Goal: Task Accomplishment & Management: Complete application form

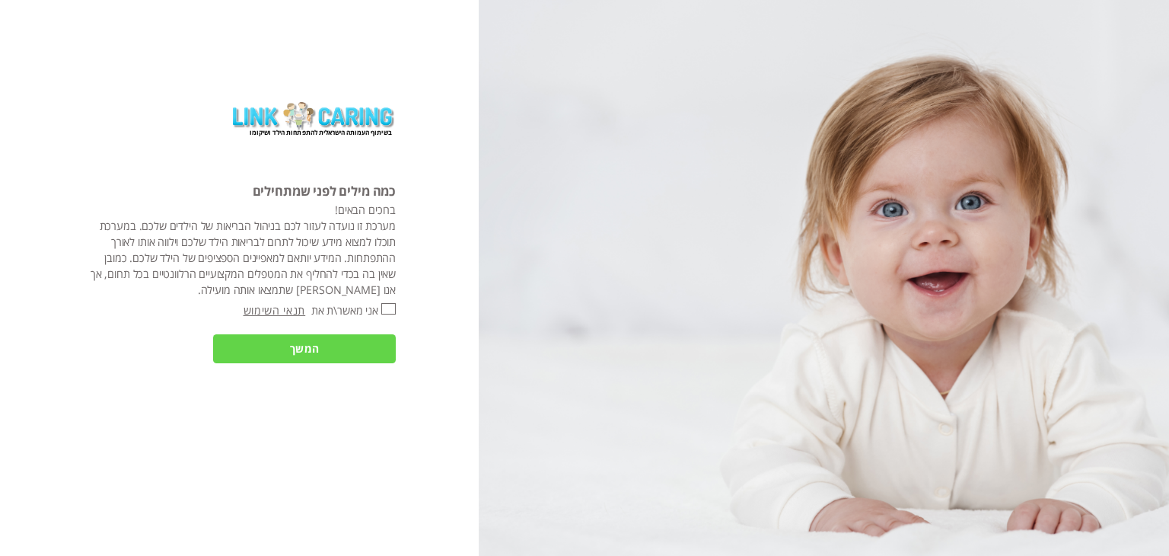
click at [325, 344] on input "המשך" at bounding box center [304, 349] width 183 height 30
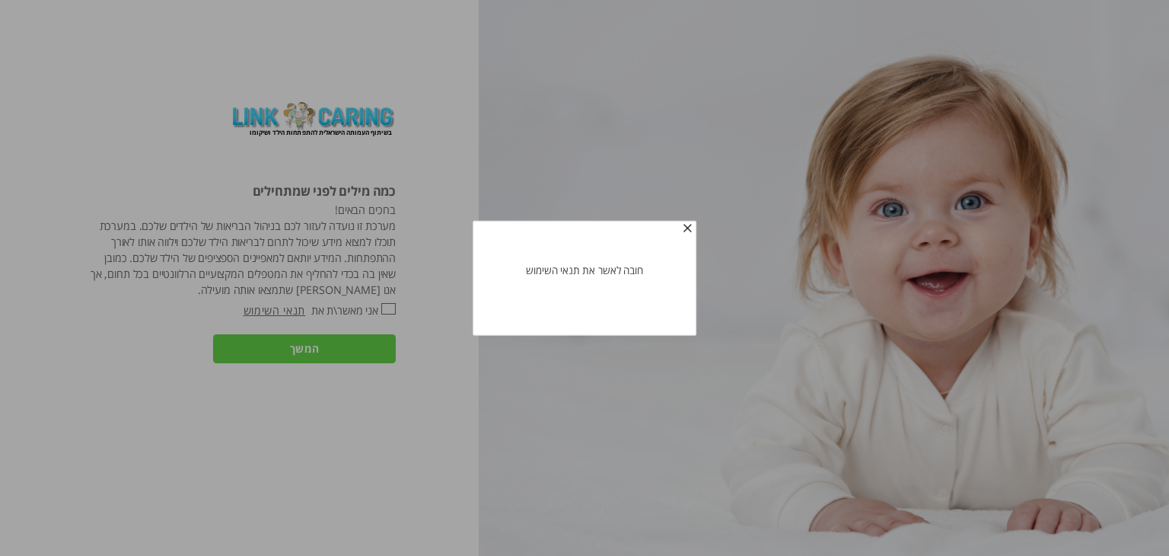
click at [689, 225] on span "button" at bounding box center [688, 228] width 12 height 12
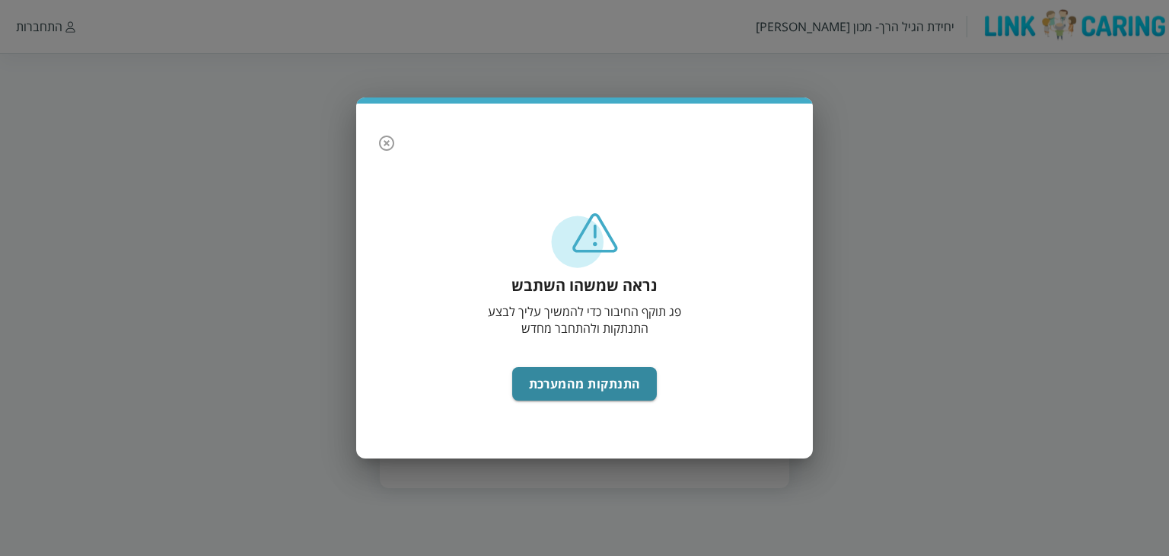
click at [378, 138] on icon "button" at bounding box center [386, 143] width 18 height 18
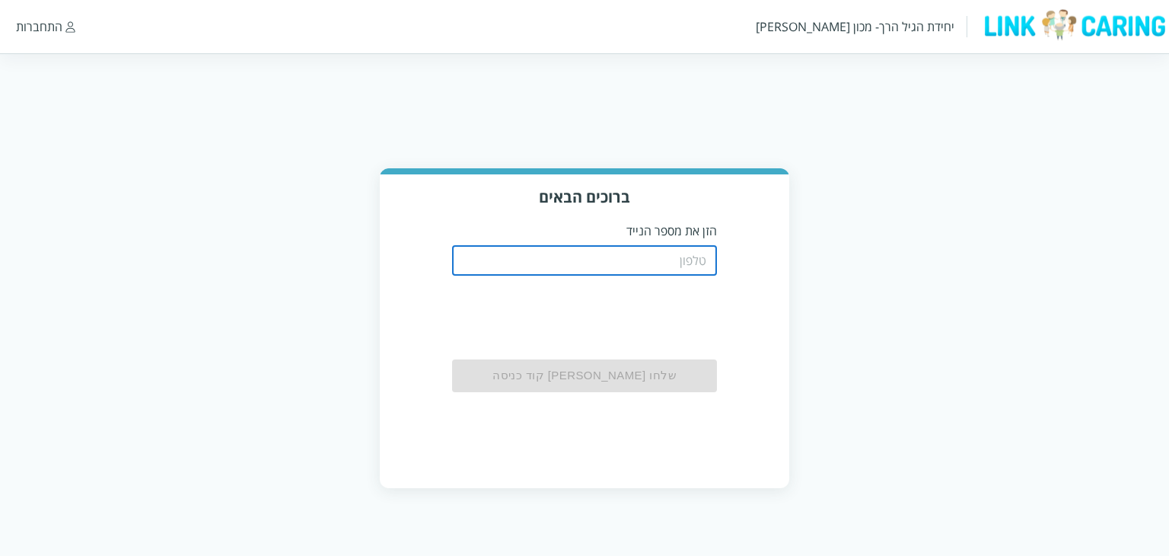
click at [611, 253] on input "tel" at bounding box center [585, 260] width 266 height 30
type input "0501122334"
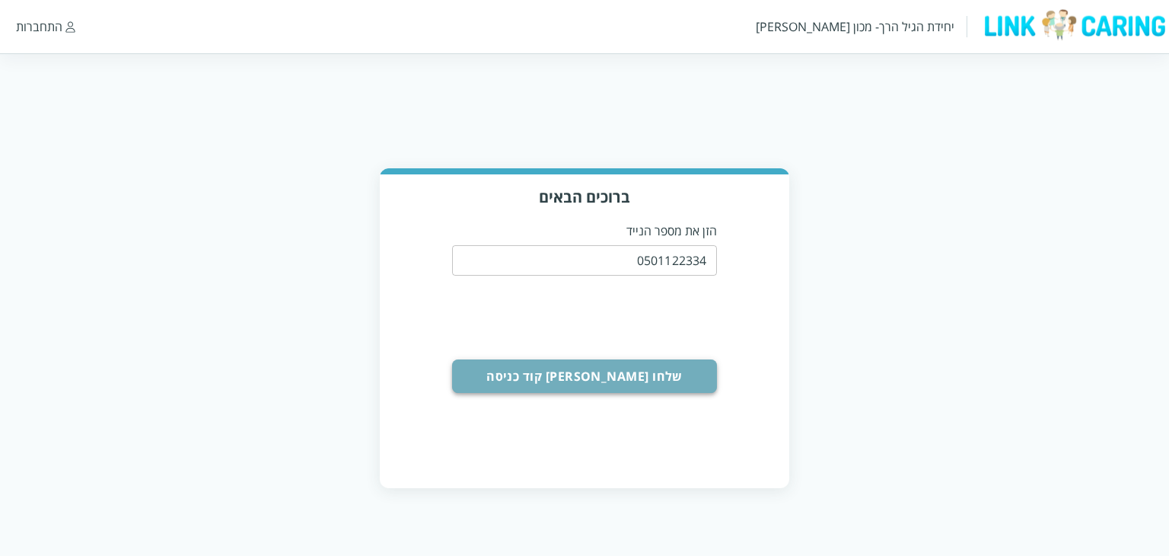
click at [656, 365] on button "שלחו [PERSON_NAME] קוד כניסה" at bounding box center [585, 375] width 266 height 33
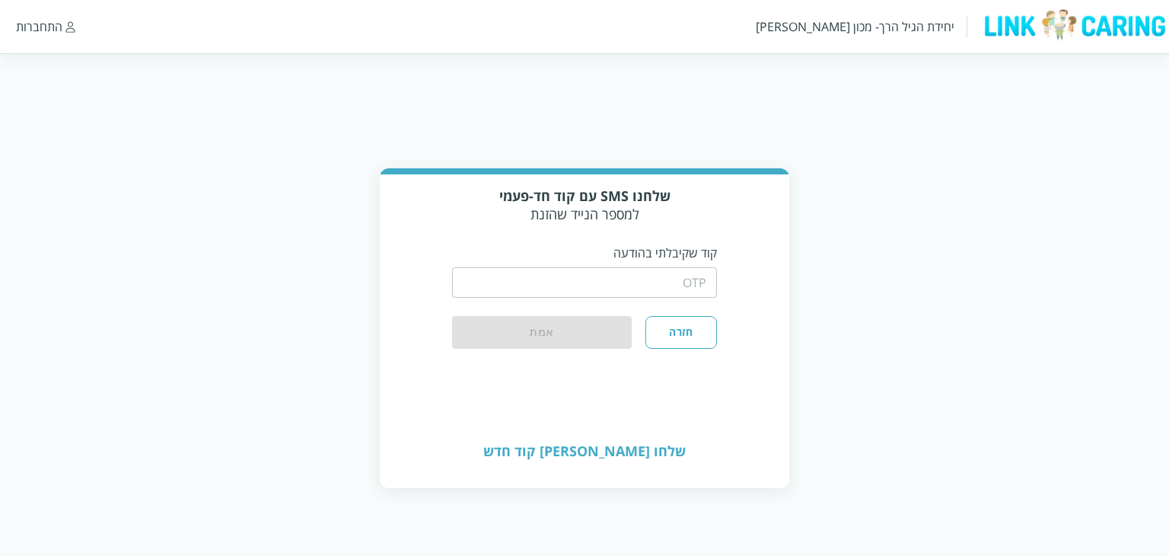
click at [667, 299] on form "​ חזרה אמת" at bounding box center [585, 304] width 266 height 87
click at [672, 285] on input "string" at bounding box center [585, 282] width 266 height 30
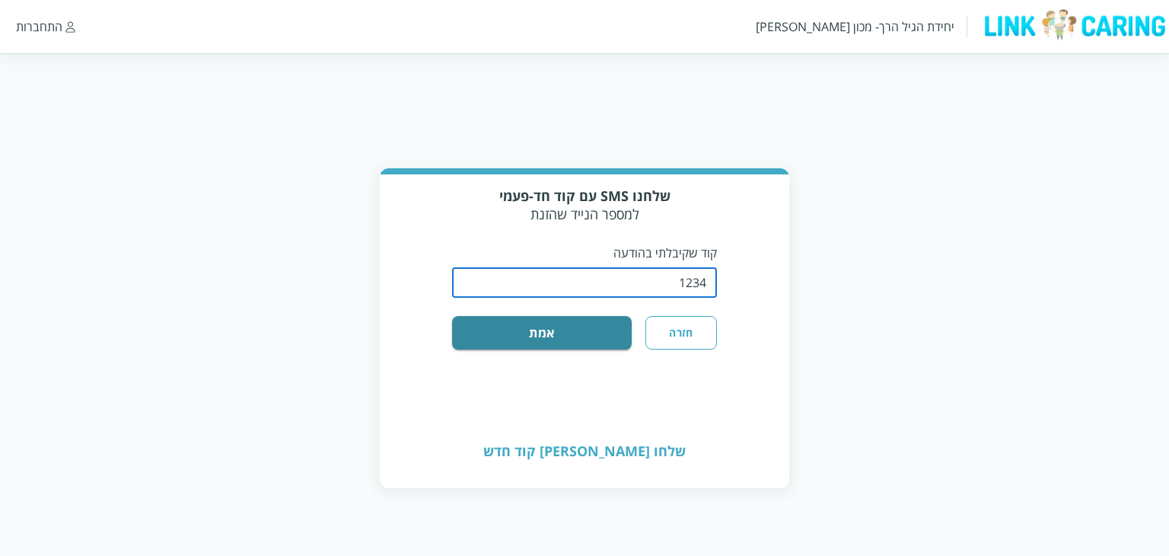
type input "1234"
click at [452, 316] on button "אמת" at bounding box center [542, 332] width 180 height 33
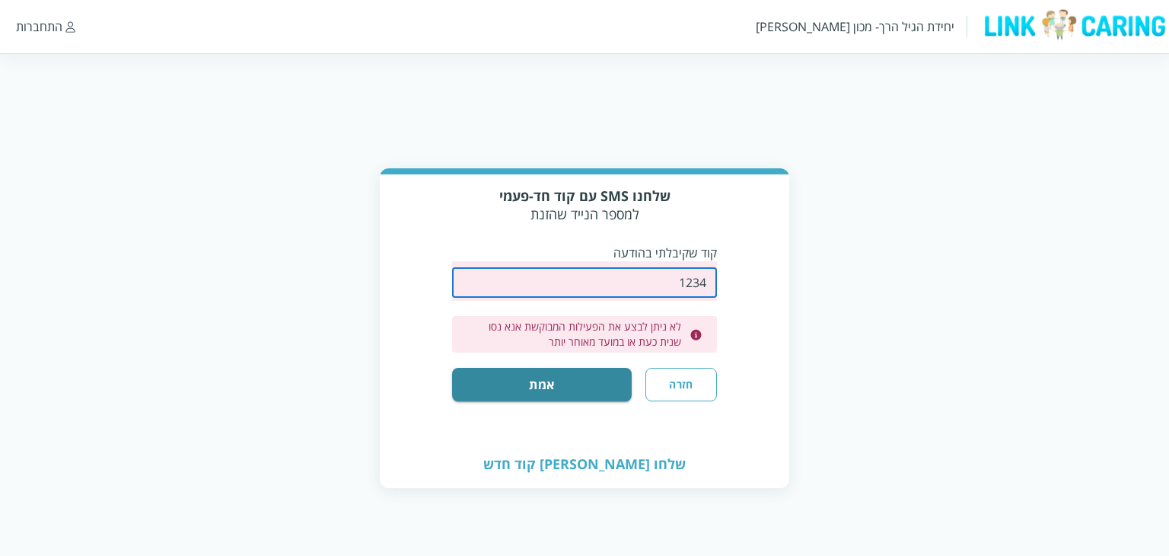
drag, startPoint x: 678, startPoint y: 286, endPoint x: 777, endPoint y: 284, distance: 99.0
click at [777, 284] on div "שלחנו SMS עם קוד חד-פעמי למספר הנייד שהזנת קוד שקיבלתי בהודעה ​ לא ניתן לבצע את…" at bounding box center [584, 307] width 409 height 266
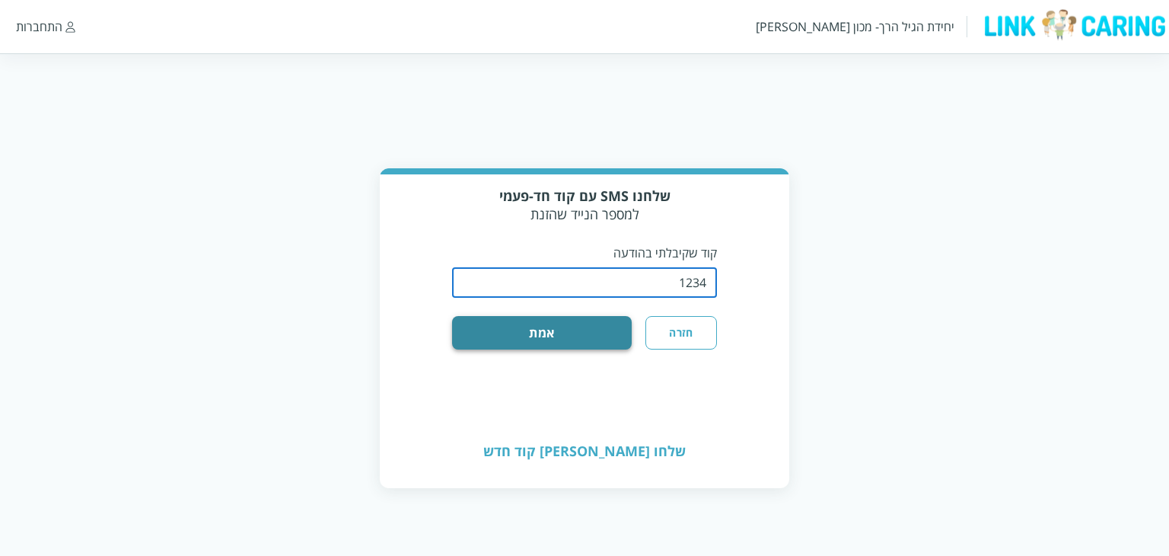
type input "1234"
click at [530, 323] on button "אמת" at bounding box center [542, 332] width 180 height 33
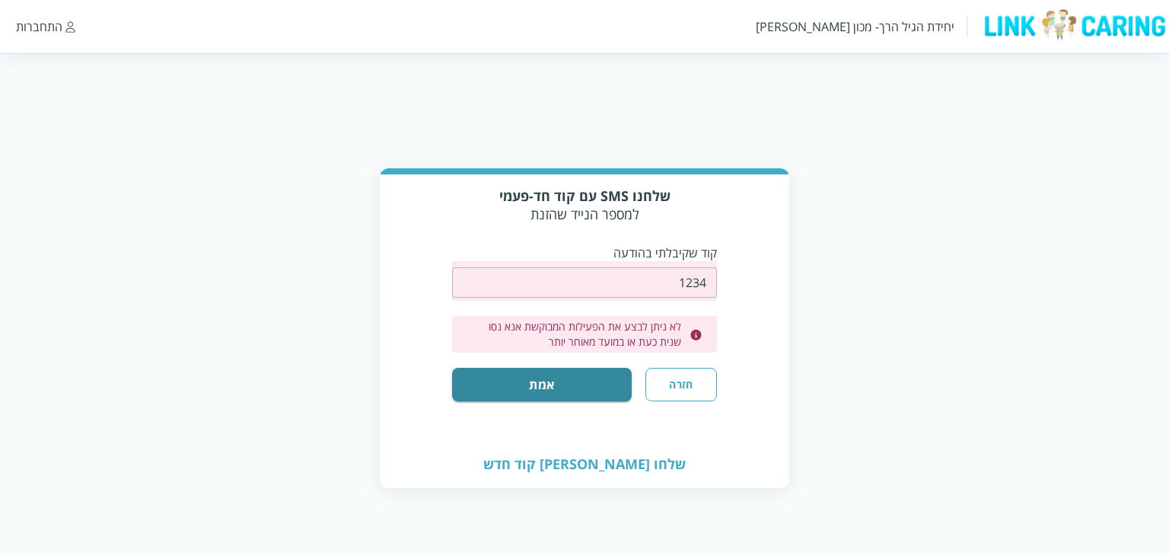
click at [697, 389] on button "חזרה" at bounding box center [681, 384] width 72 height 33
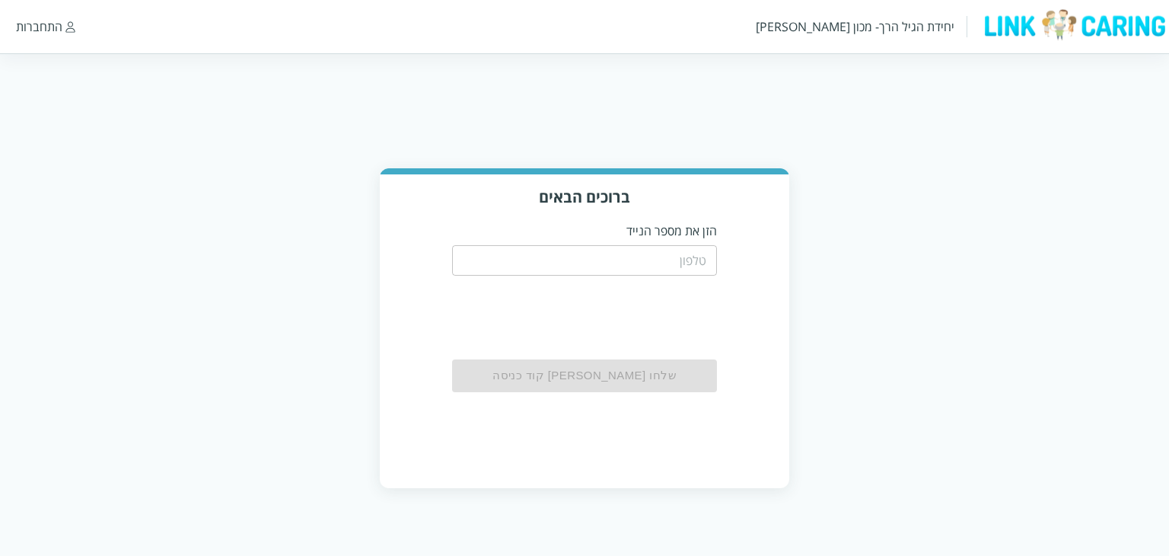
click at [680, 269] on input "tel" at bounding box center [585, 260] width 266 height 30
type input "0544499999"
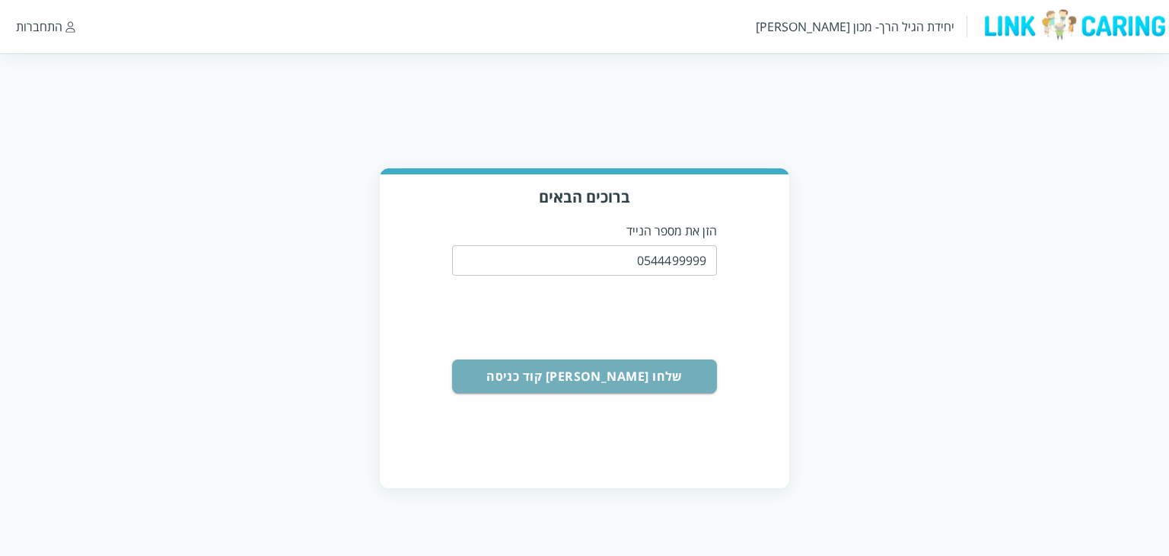
click at [670, 378] on button "שלחו לי קוד כניסה" at bounding box center [585, 375] width 266 height 33
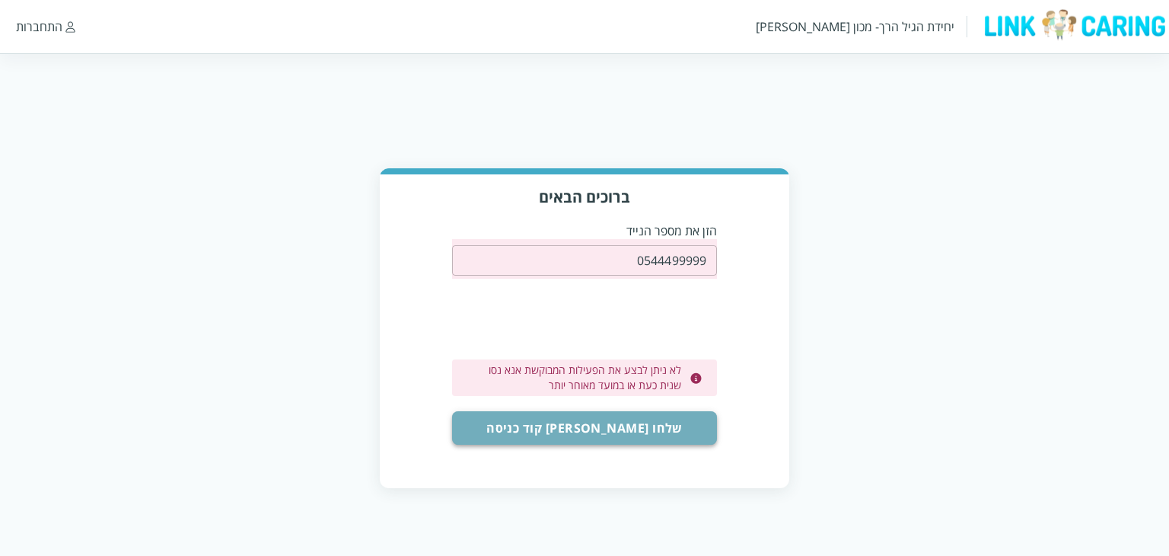
click at [662, 437] on button "שלחו לי קוד כניסה" at bounding box center [585, 427] width 266 height 33
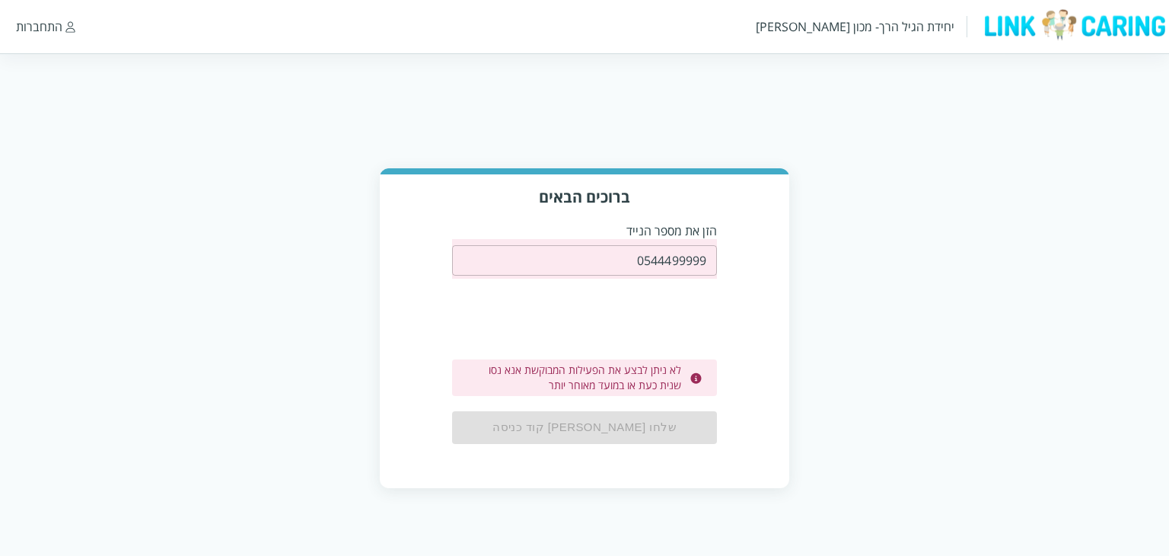
click at [737, 212] on div "ברוכים הבאים הזן את מספר הנייד 0544499999 ​ לא ניתן לבצע את הפעילות המבוקשת אנא…" at bounding box center [584, 330] width 409 height 312
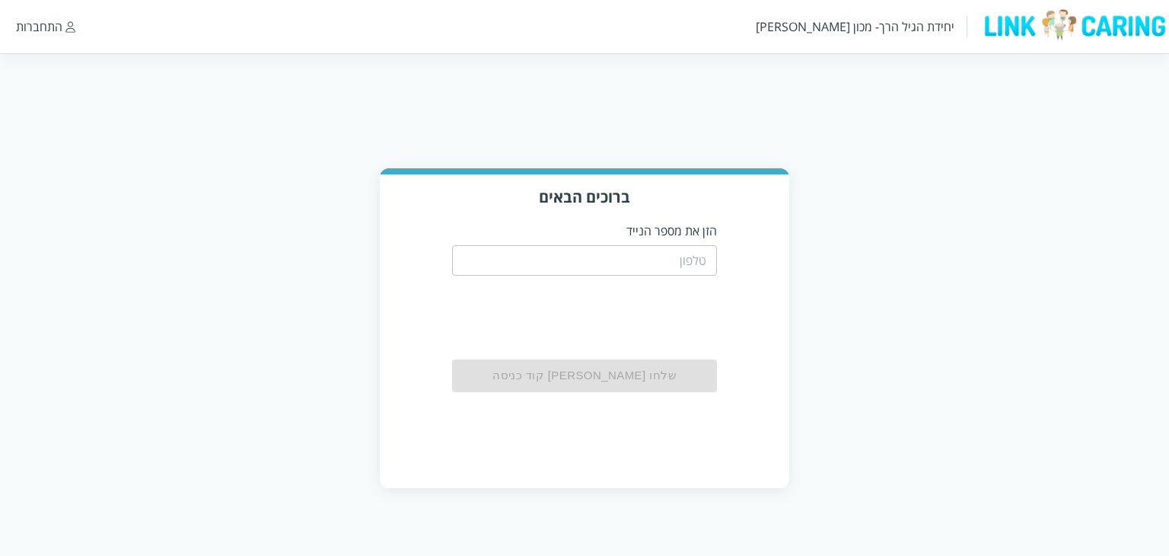
click at [689, 272] on input "tel" at bounding box center [585, 260] width 266 height 30
type input "0501122334"
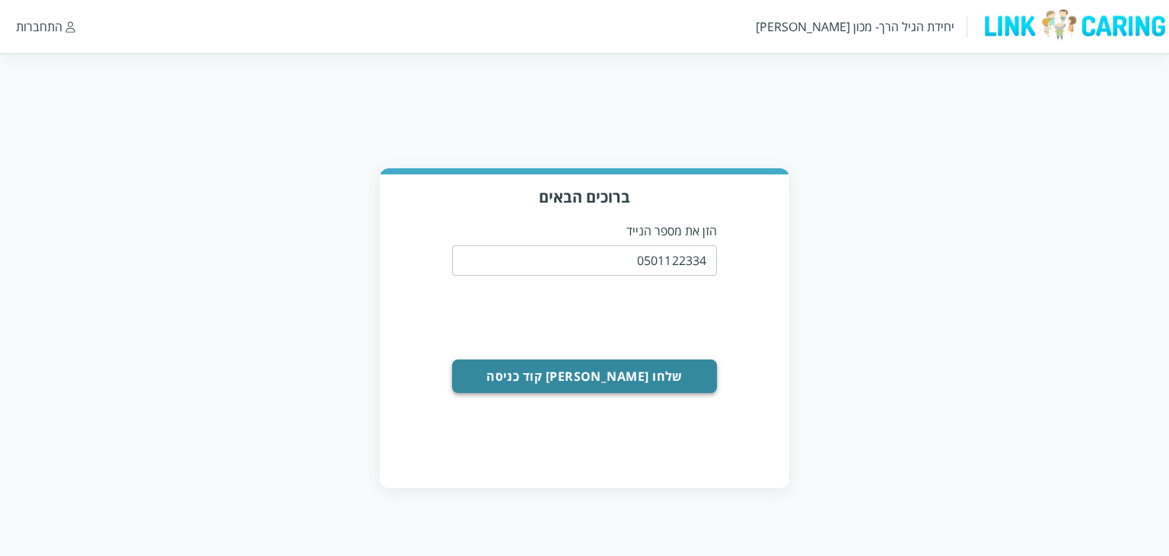
click at [699, 376] on button "שלחו [PERSON_NAME] קוד כניסה" at bounding box center [585, 375] width 266 height 33
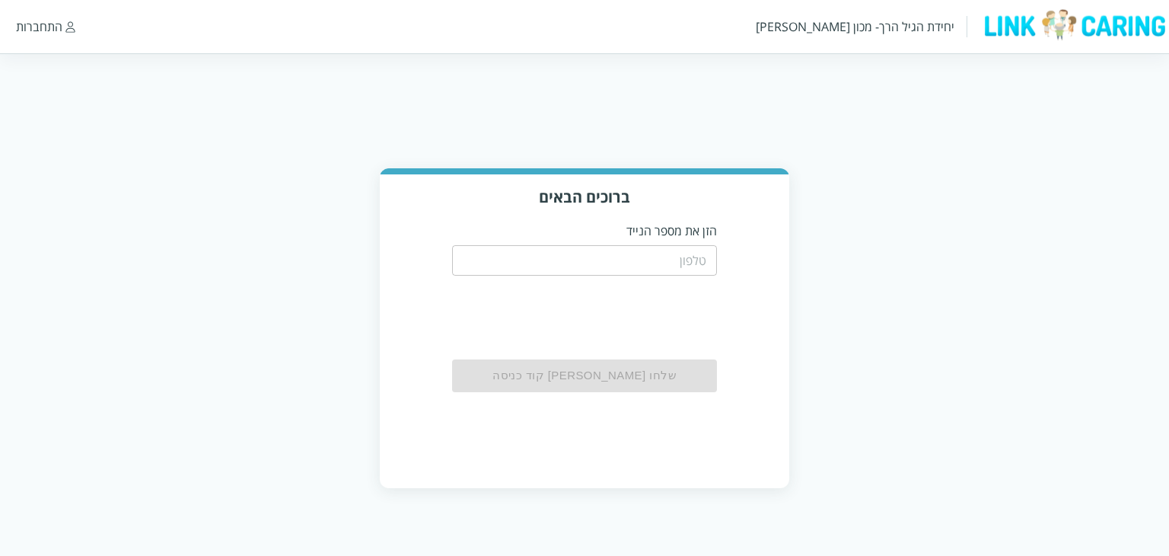
click at [668, 266] on input "tel" at bounding box center [585, 260] width 266 height 30
type input "0544499999"
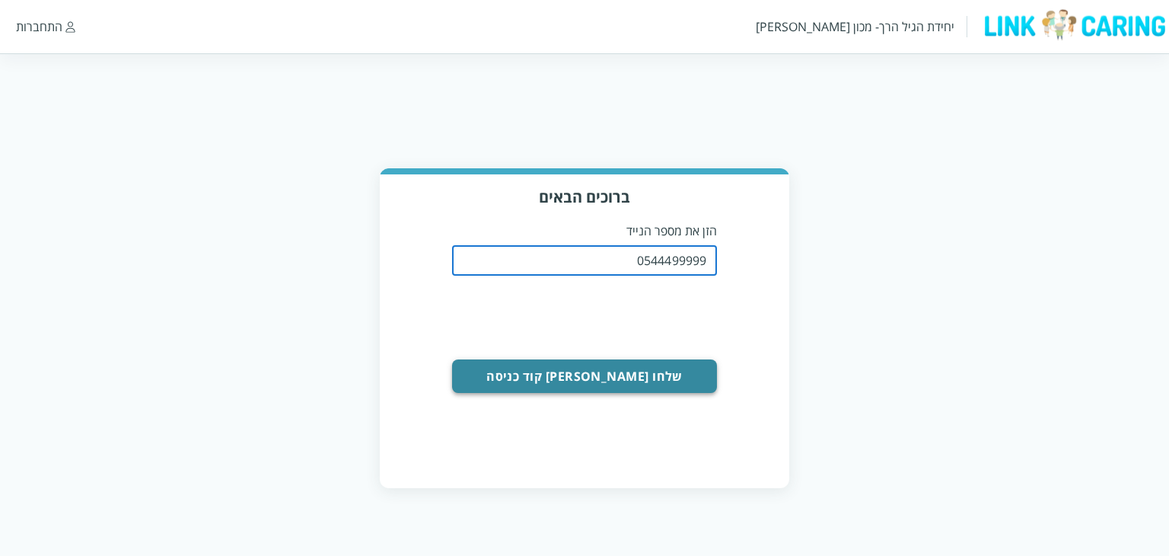
click at [623, 385] on button "שלחו לי קוד כניסה" at bounding box center [585, 375] width 266 height 33
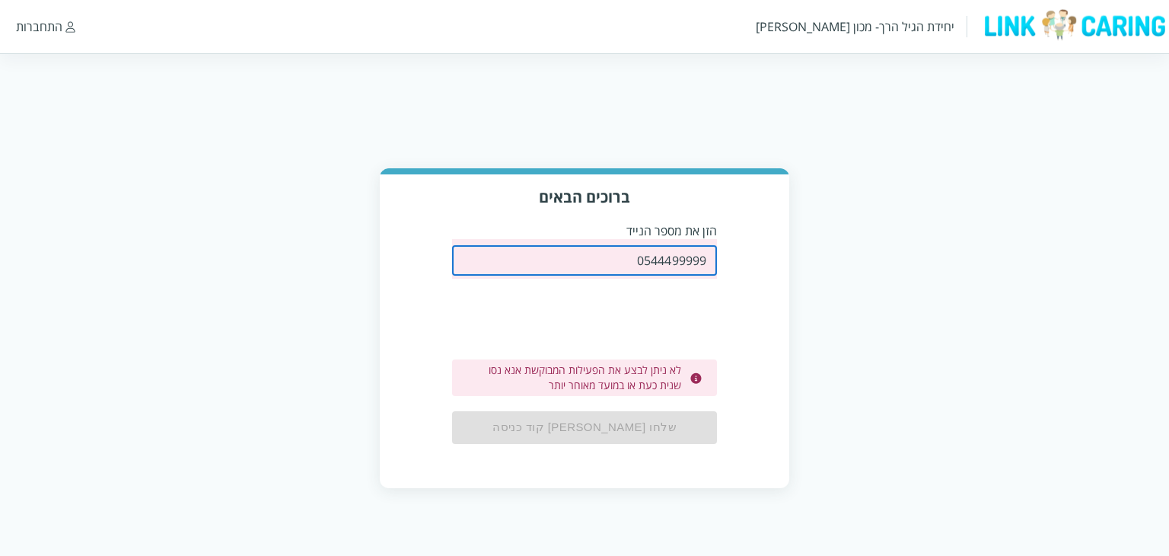
click at [685, 272] on input "0544499999" at bounding box center [585, 260] width 266 height 30
click at [685, 271] on input "0544499999" at bounding box center [585, 260] width 266 height 30
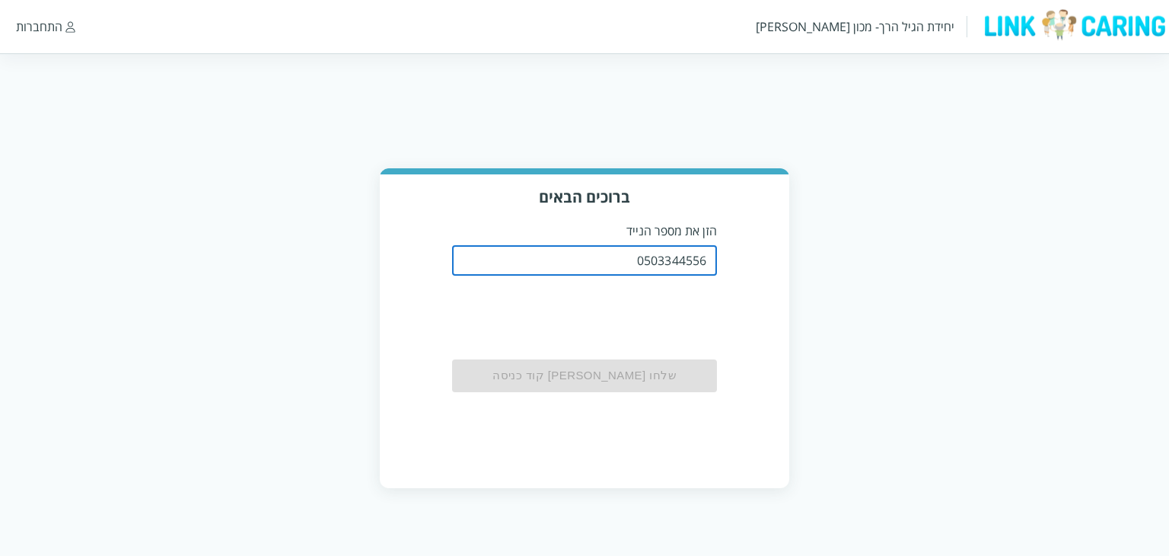
type input "0503344556"
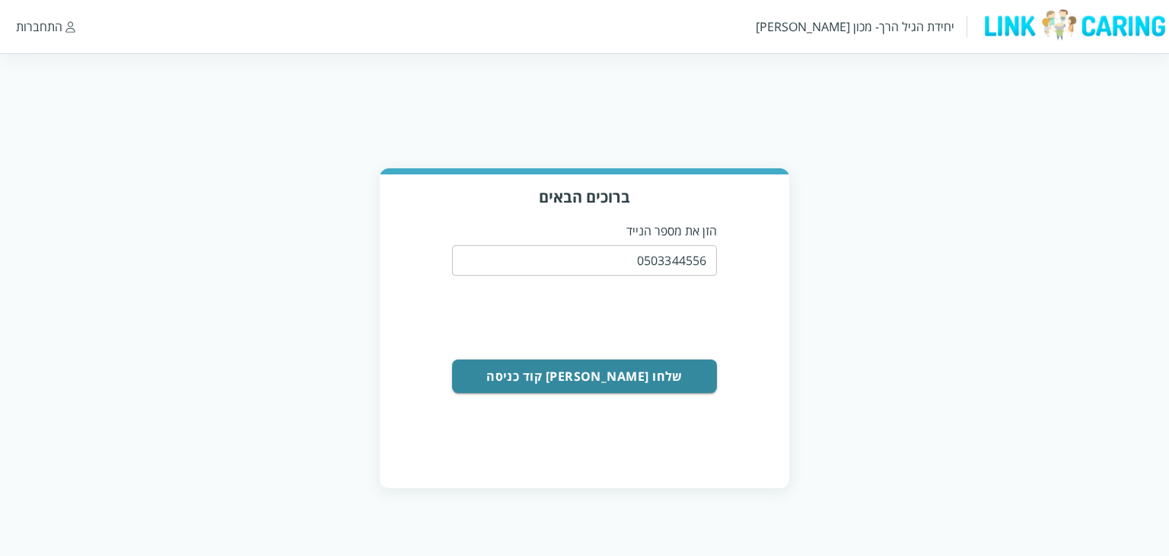
click at [669, 379] on button "שלחו לי קוד כניסה" at bounding box center [585, 375] width 266 height 33
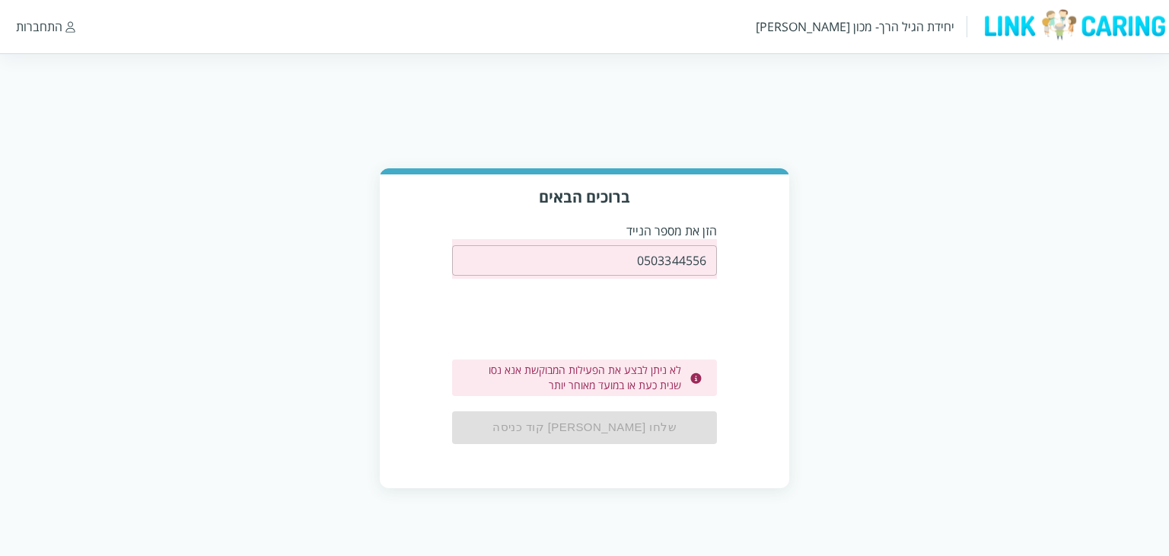
click at [1029, 21] on img at bounding box center [1073, 24] width 189 height 33
